Goal: Information Seeking & Learning: Get advice/opinions

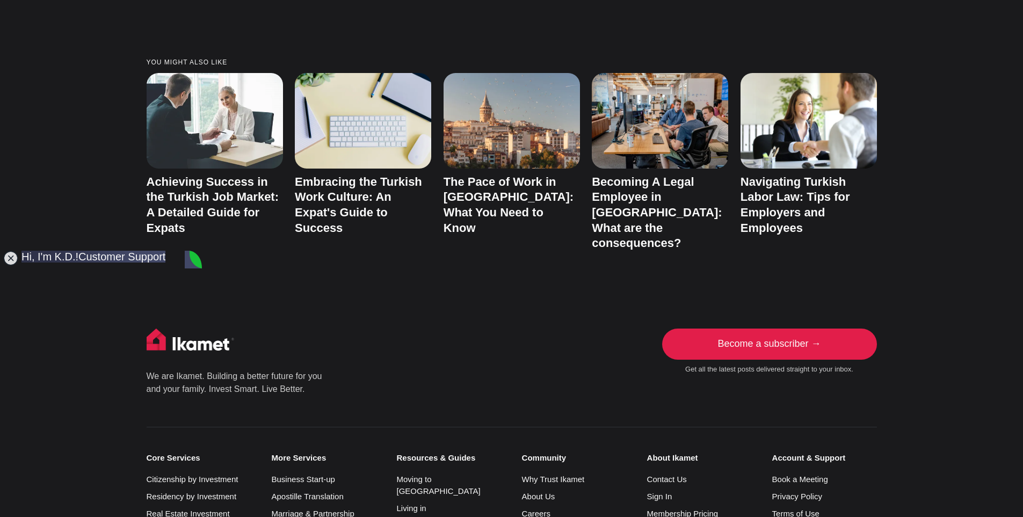
scroll to position [3765, 0]
drag, startPoint x: 199, startPoint y: 453, endPoint x: 199, endPoint y: 460, distance: 7.0
type textarea "Ok Thank you for information, have a good day"
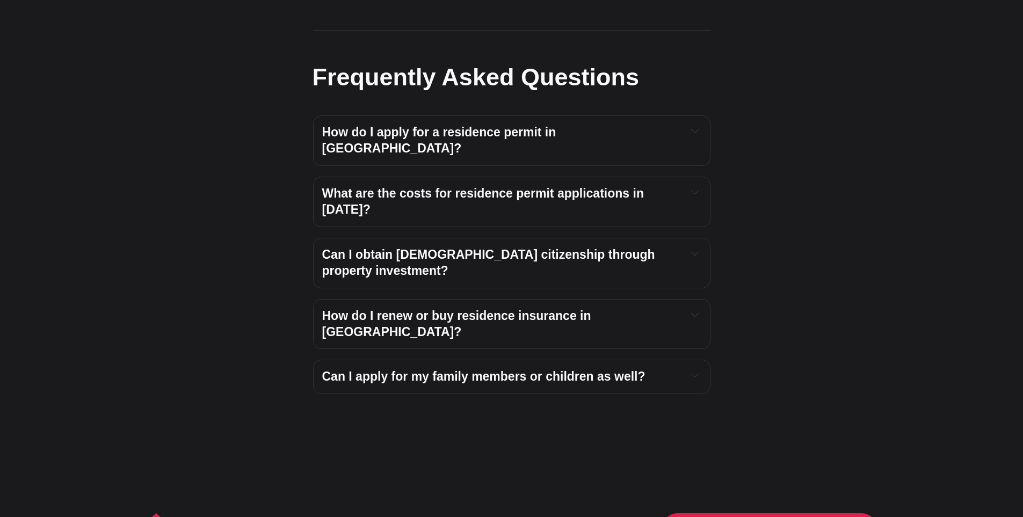
drag, startPoint x: 772, startPoint y: 115, endPoint x: 750, endPoint y: 178, distance: 66.6
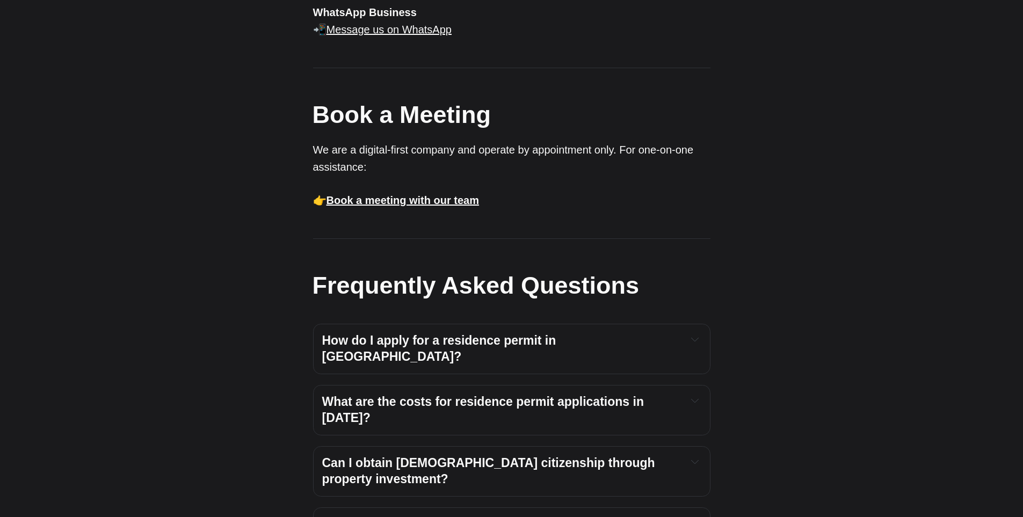
drag, startPoint x: 757, startPoint y: 162, endPoint x: 795, endPoint y: 48, distance: 120.0
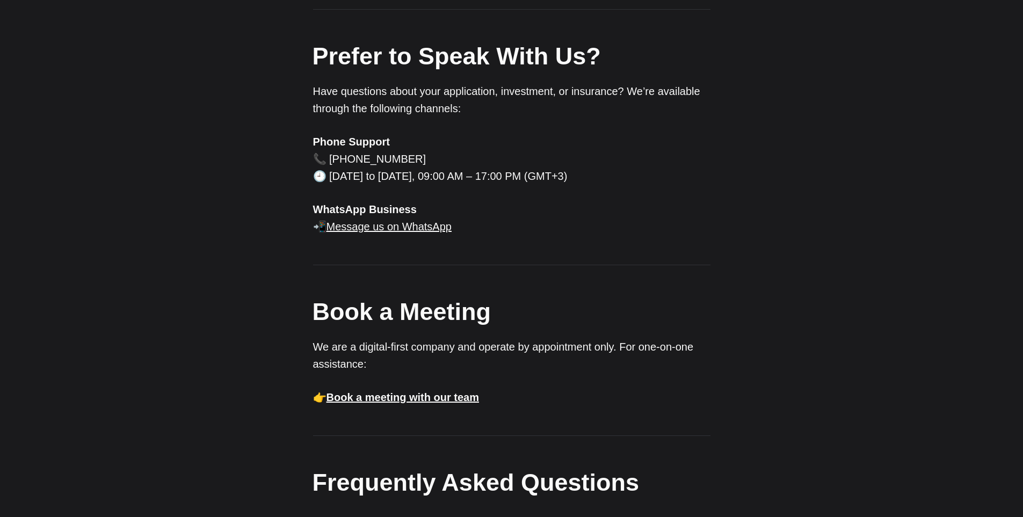
drag, startPoint x: 802, startPoint y: 38, endPoint x: 805, endPoint y: 18, distance: 19.6
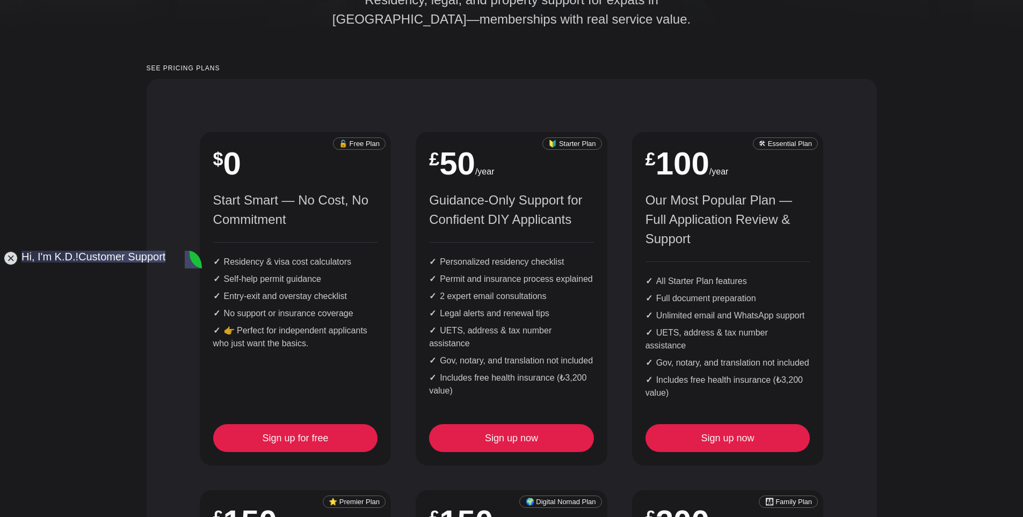
scroll to position [3765, 0]
drag, startPoint x: 174, startPoint y: 438, endPoint x: 170, endPoint y: 402, distance: 36.2
drag, startPoint x: 168, startPoint y: 402, endPoint x: 168, endPoint y: 365, distance: 36.5
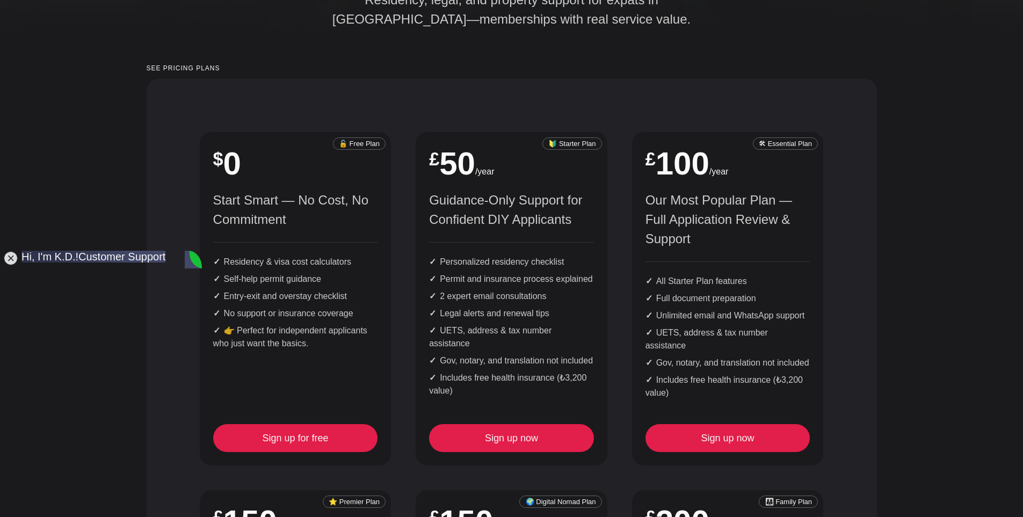
drag, startPoint x: 168, startPoint y: 413, endPoint x: 167, endPoint y: 405, distance: 8.1
drag, startPoint x: 166, startPoint y: 369, endPoint x: 165, endPoint y: 396, distance: 27.4
drag, startPoint x: 168, startPoint y: 379, endPoint x: 164, endPoint y: 395, distance: 16.5
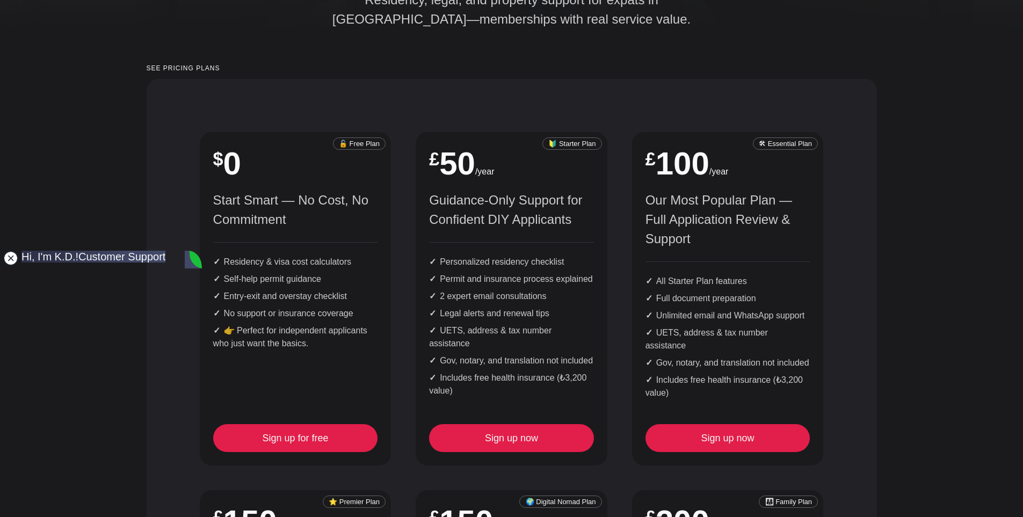
click at [8, 255] on jdiv at bounding box center [10, 258] width 15 height 15
